Goal: Information Seeking & Learning: Understand process/instructions

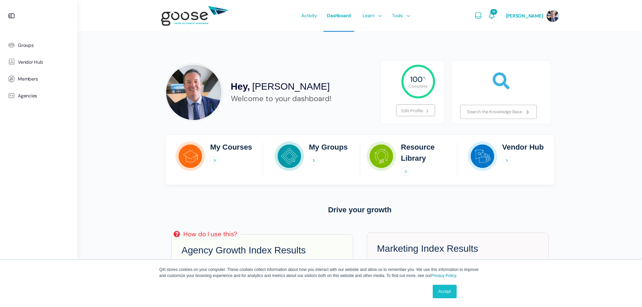
click at [440, 291] on link "Accept" at bounding box center [445, 291] width 24 height 13
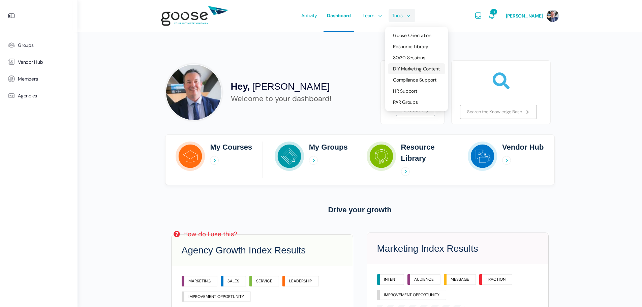
click at [422, 69] on span "DIY Marketing Content" at bounding box center [416, 69] width 47 height 6
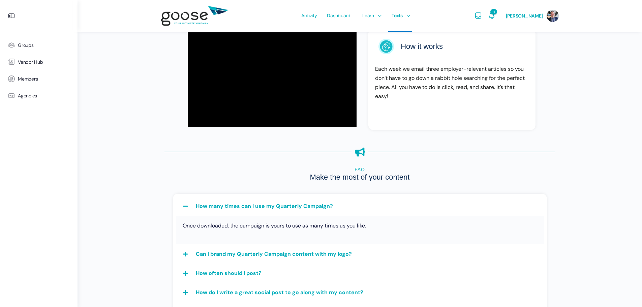
scroll to position [1180, 0]
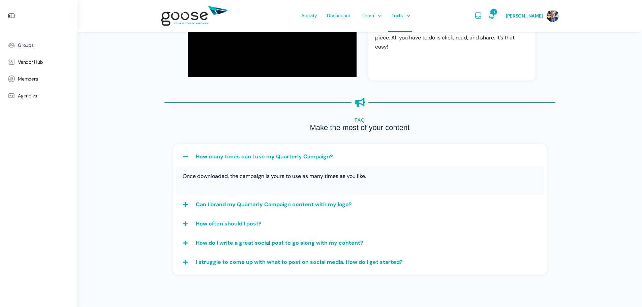
click at [190, 203] on div "Can I brand my Quarterly Campaign content with my logo?" at bounding box center [360, 204] width 368 height 19
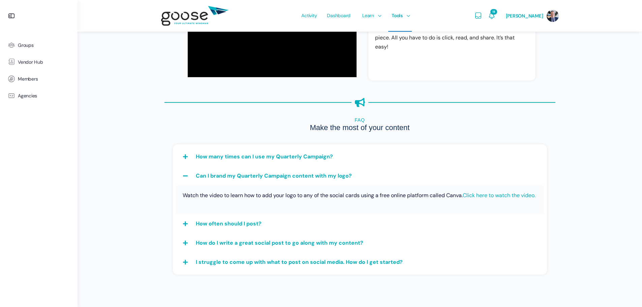
click at [463, 199] on link "Click here to watch the video." at bounding box center [499, 195] width 73 height 7
